Goal: Information Seeking & Learning: Learn about a topic

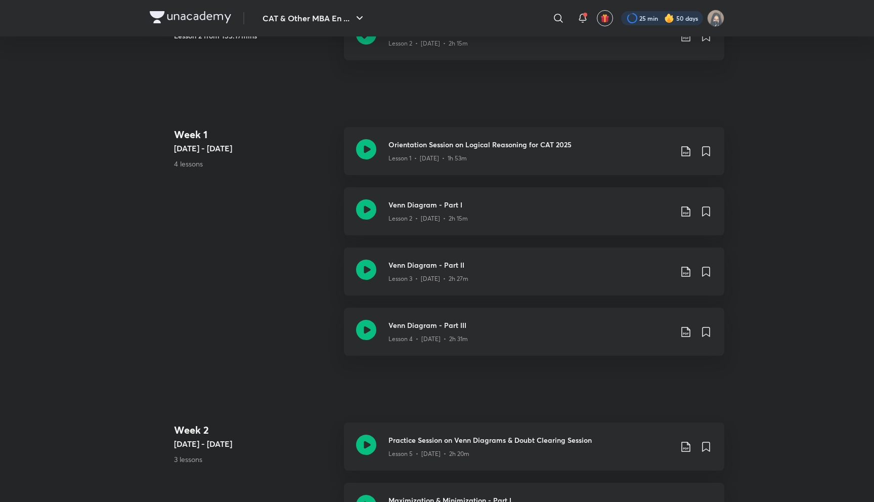
click at [685, 17] on div at bounding box center [662, 18] width 82 height 14
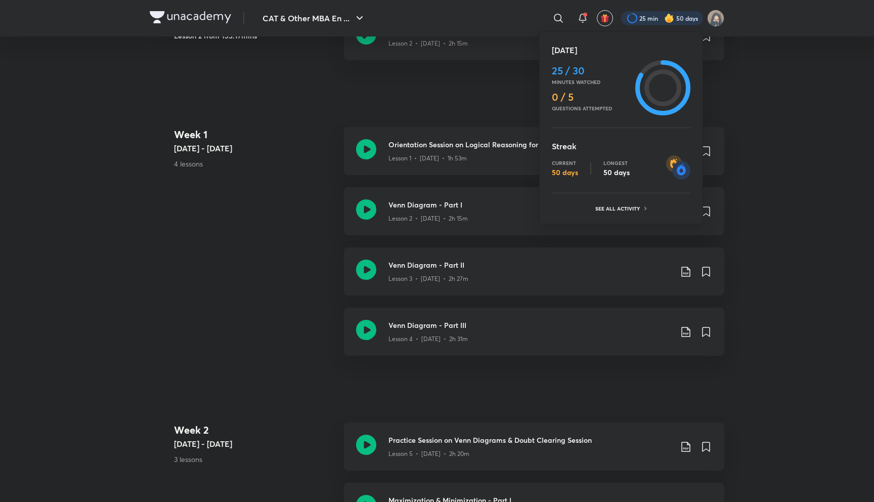
click at [685, 17] on div at bounding box center [437, 251] width 874 height 502
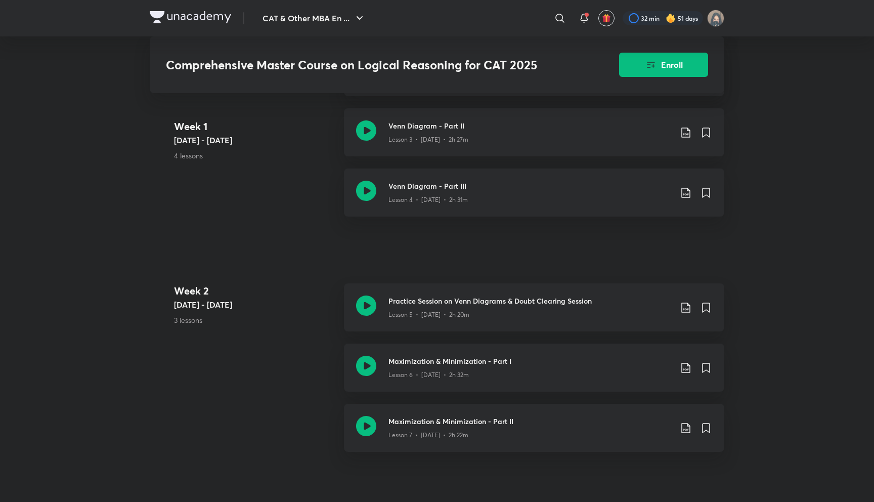
scroll to position [673, 0]
